Goal: Task Accomplishment & Management: Manage account settings

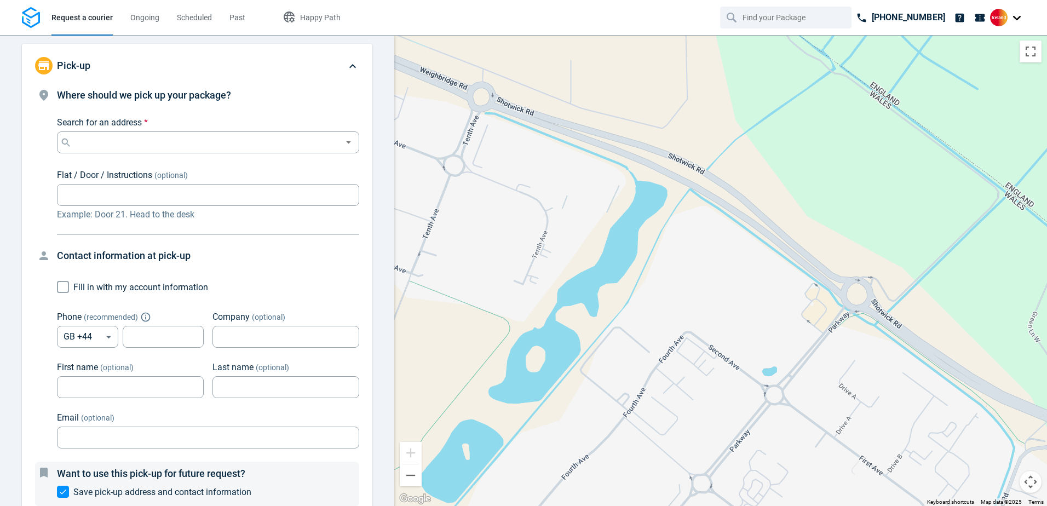
click at [1017, 17] on div at bounding box center [1007, 18] width 35 height 18
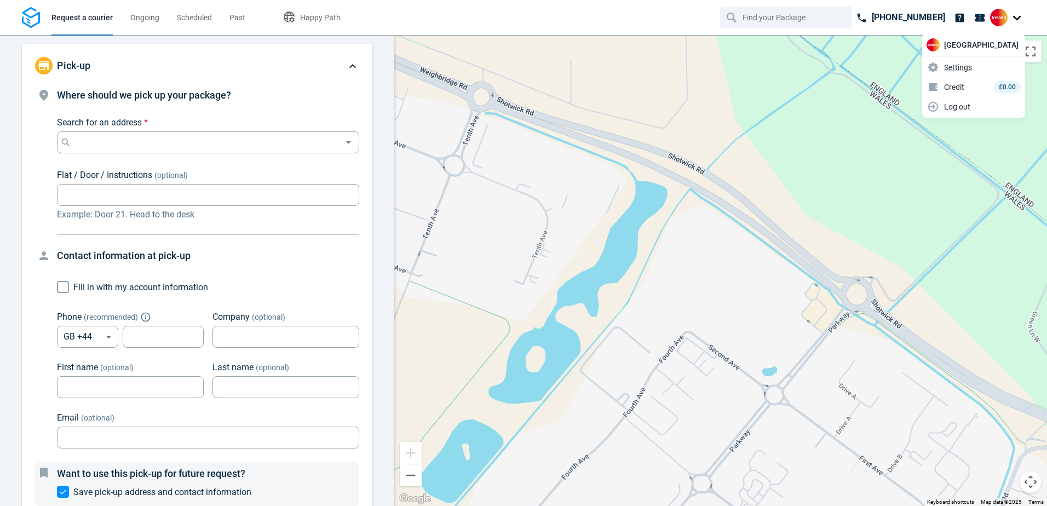
click at [972, 70] on span "Settings" at bounding box center [958, 68] width 28 height 12
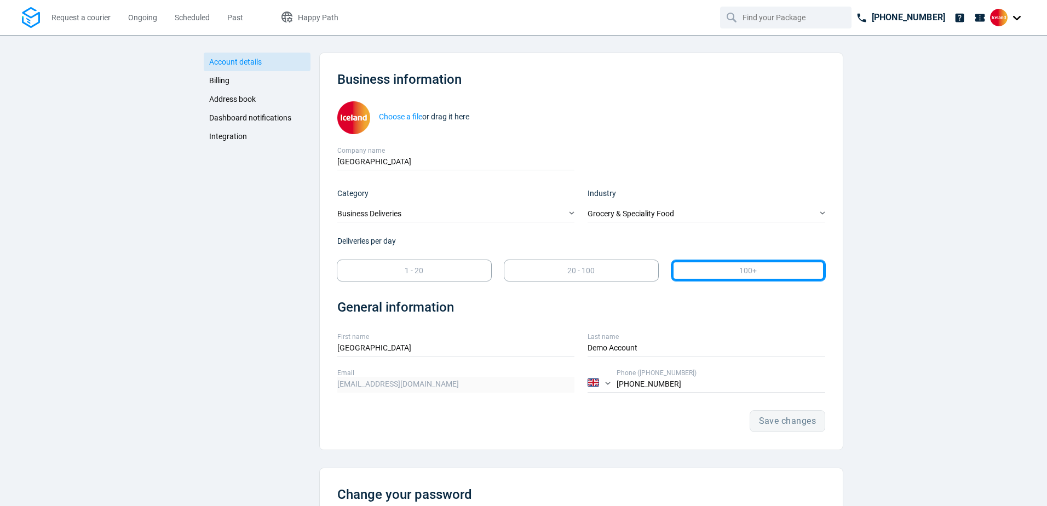
click at [217, 64] on span "Account details" at bounding box center [235, 62] width 53 height 9
click at [220, 77] on span "Billing" at bounding box center [219, 80] width 20 height 9
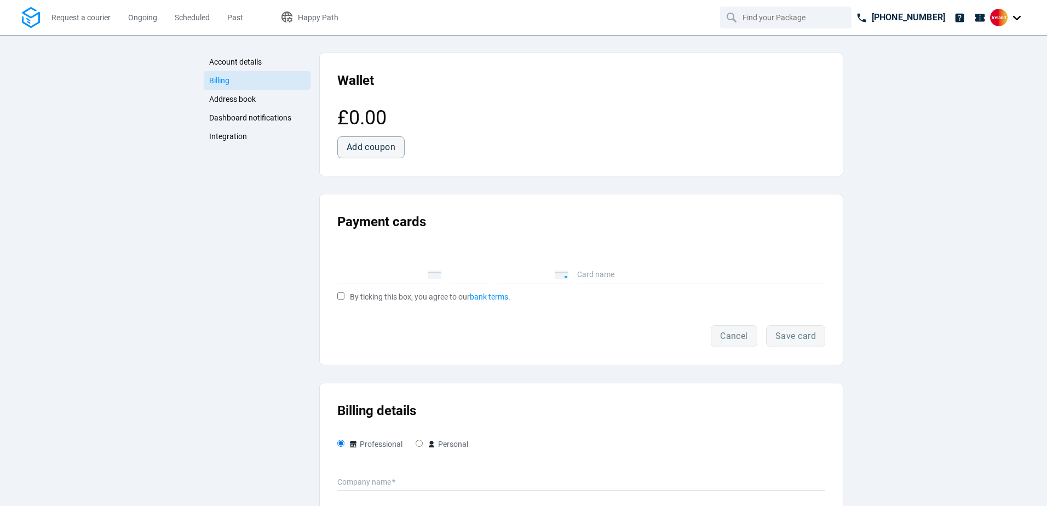
click at [228, 94] on link "Address book" at bounding box center [257, 99] width 107 height 19
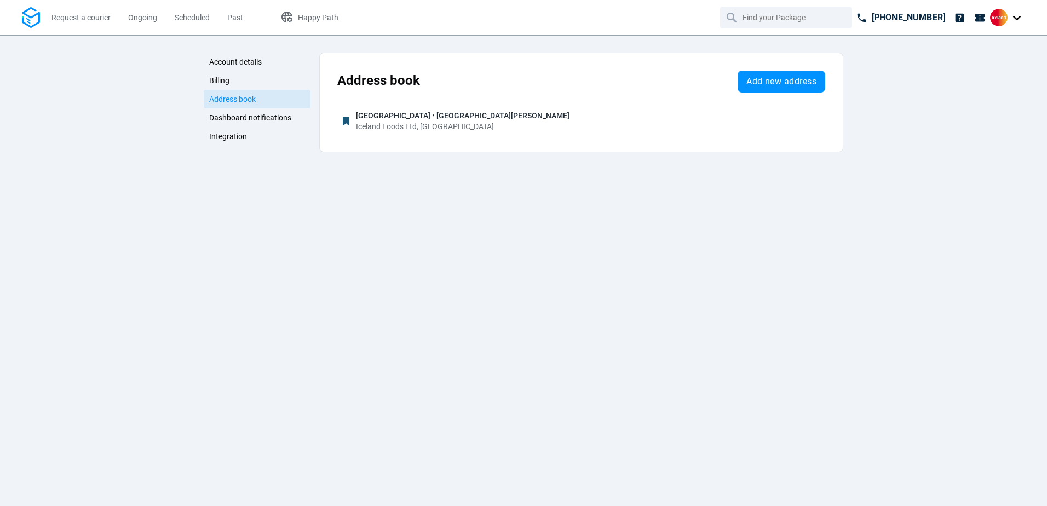
click at [248, 122] on span "Dashboard notifications" at bounding box center [250, 117] width 82 height 9
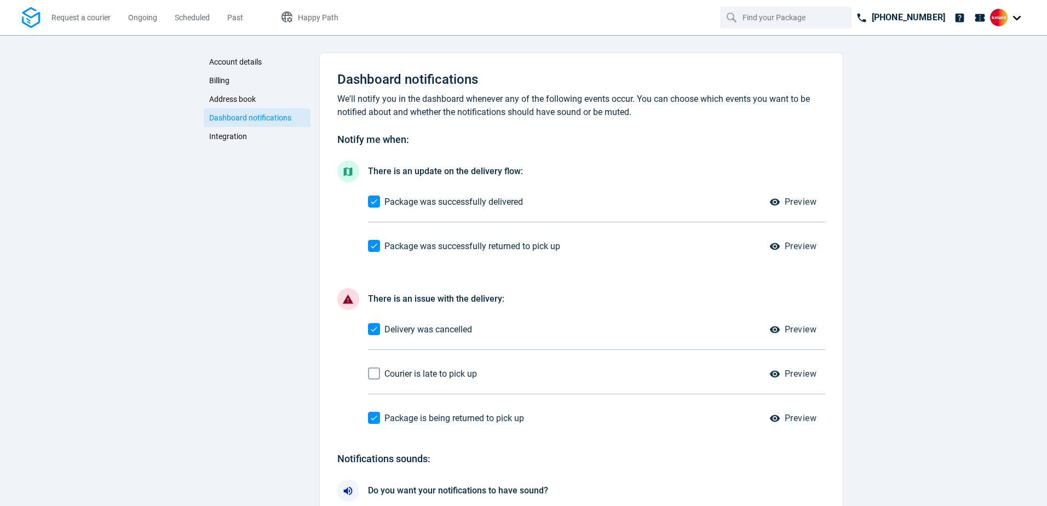
click at [237, 134] on span "Integration" at bounding box center [228, 136] width 38 height 9
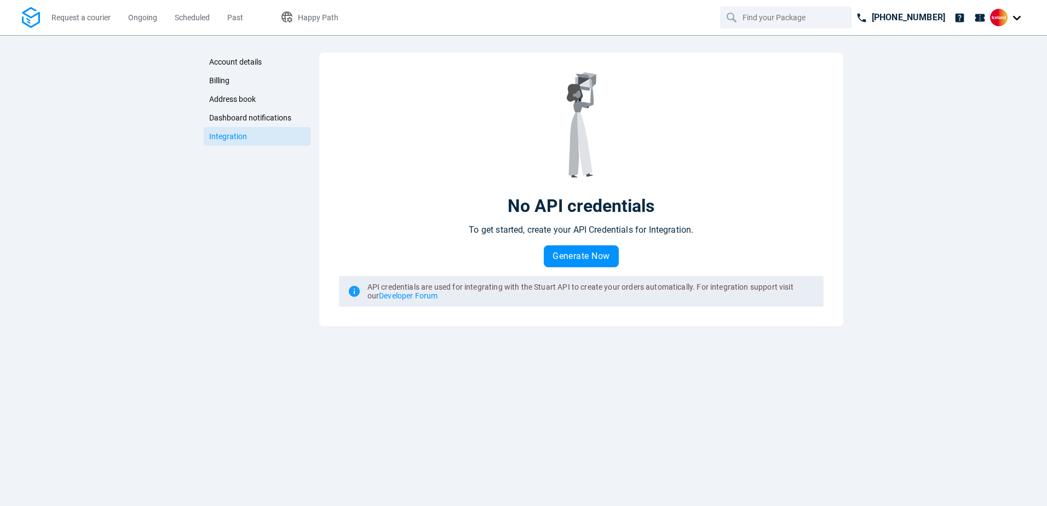
click at [230, 63] on span "Account details" at bounding box center [235, 62] width 53 height 9
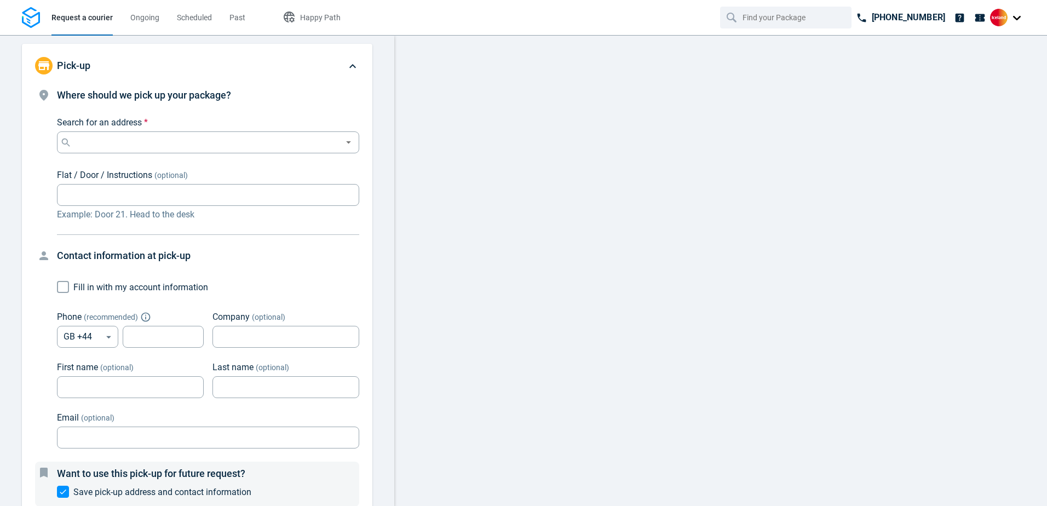
click at [1012, 16] on div at bounding box center [1007, 18] width 35 height 18
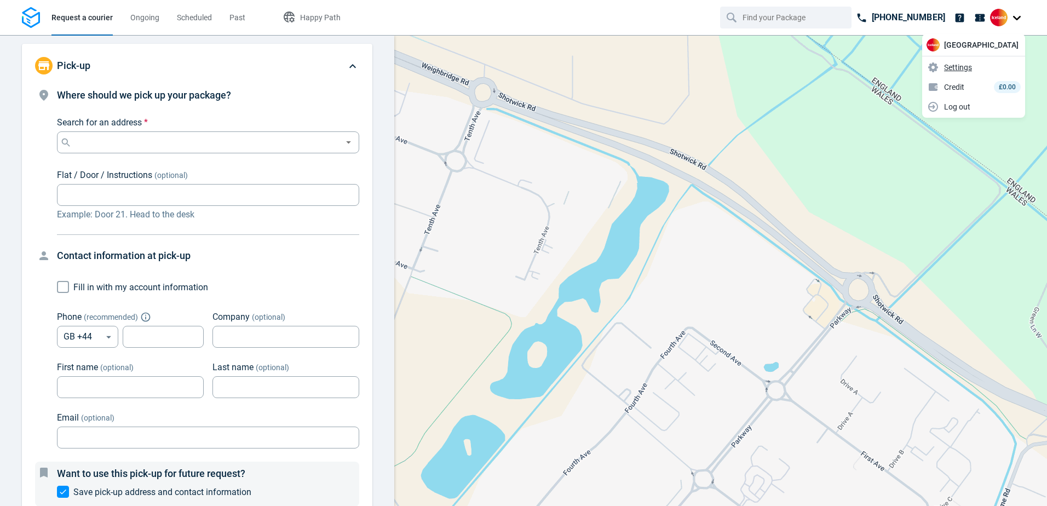
click at [972, 66] on span "Settings" at bounding box center [958, 68] width 28 height 12
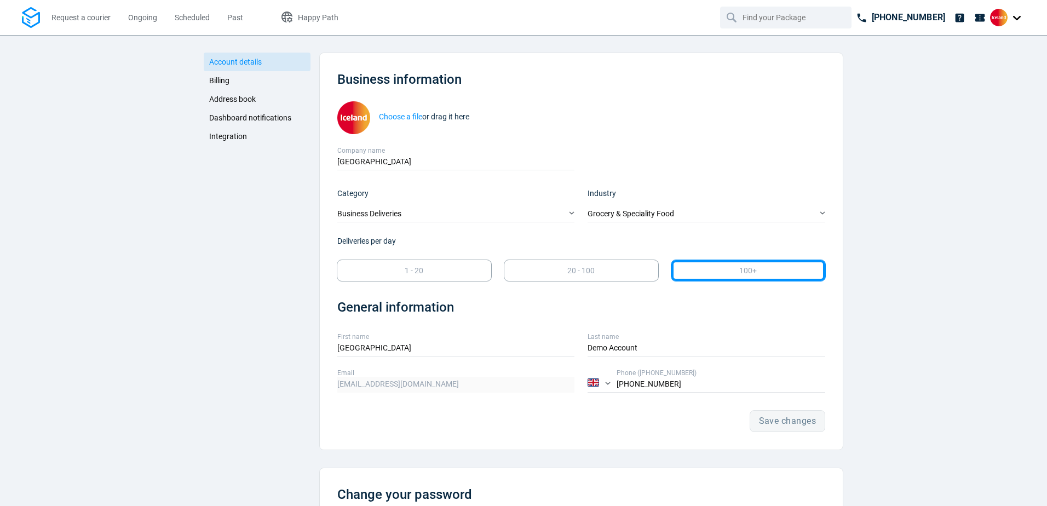
click at [226, 99] on span "Address book" at bounding box center [232, 99] width 47 height 9
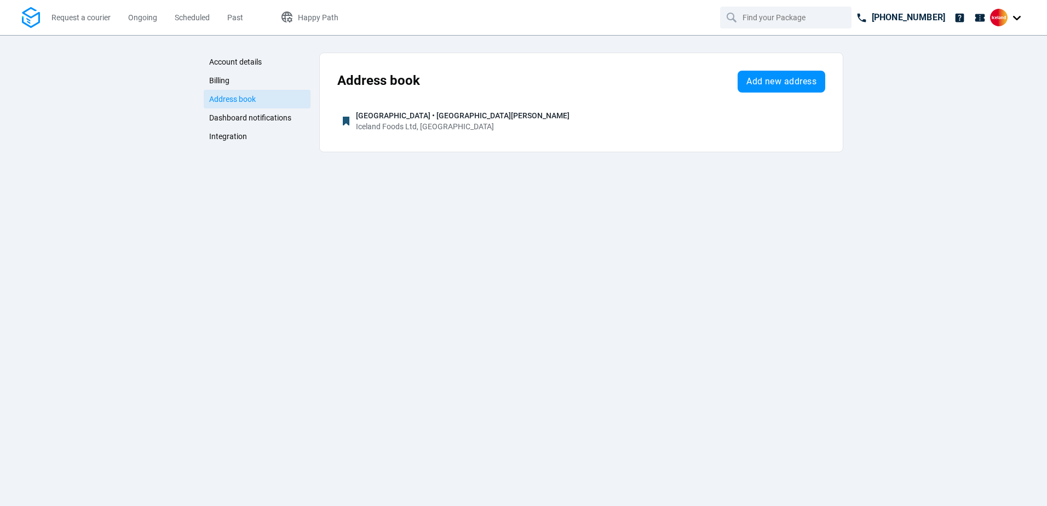
click at [268, 112] on link "Dashboard notifications" at bounding box center [257, 117] width 107 height 19
